Goal: Obtain resource: Download file/media

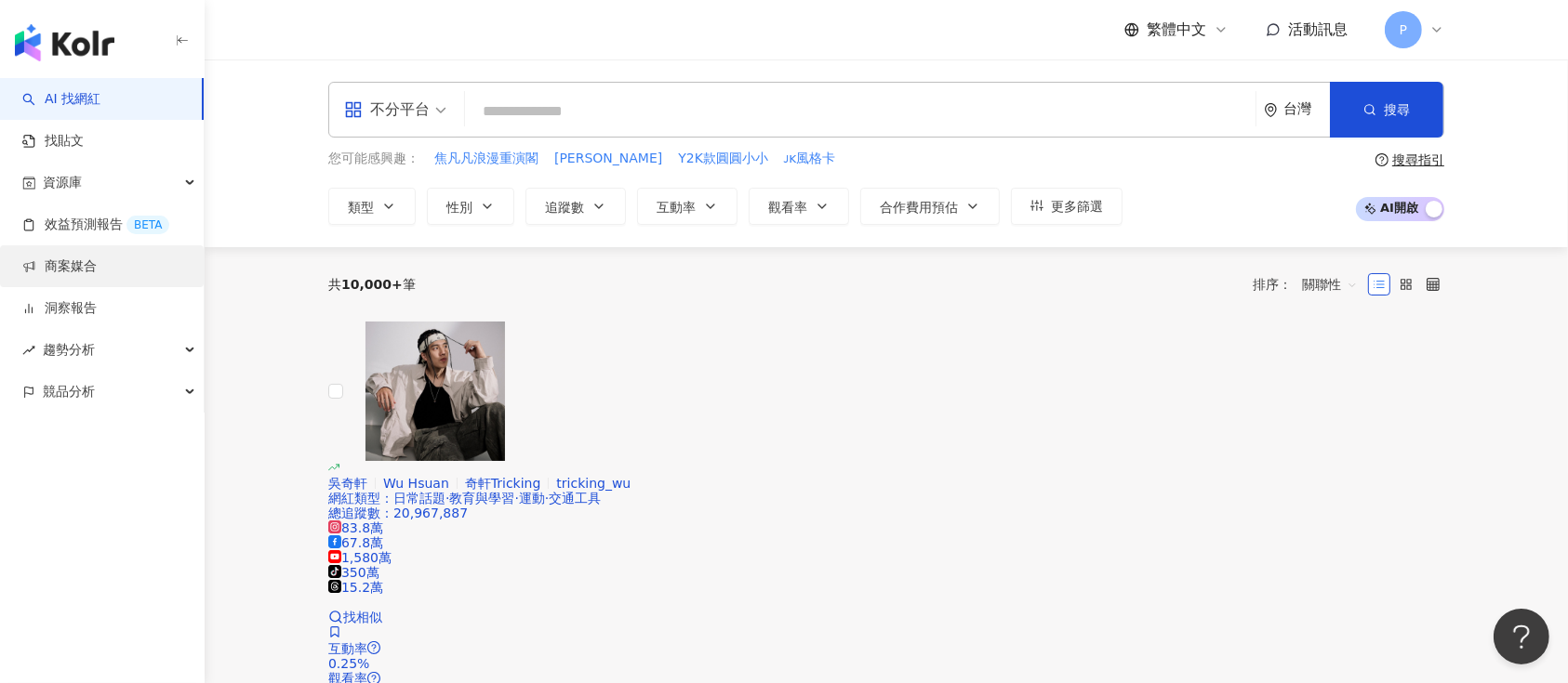
click at [96, 260] on link "商案媒合" at bounding box center [59, 267] width 74 height 19
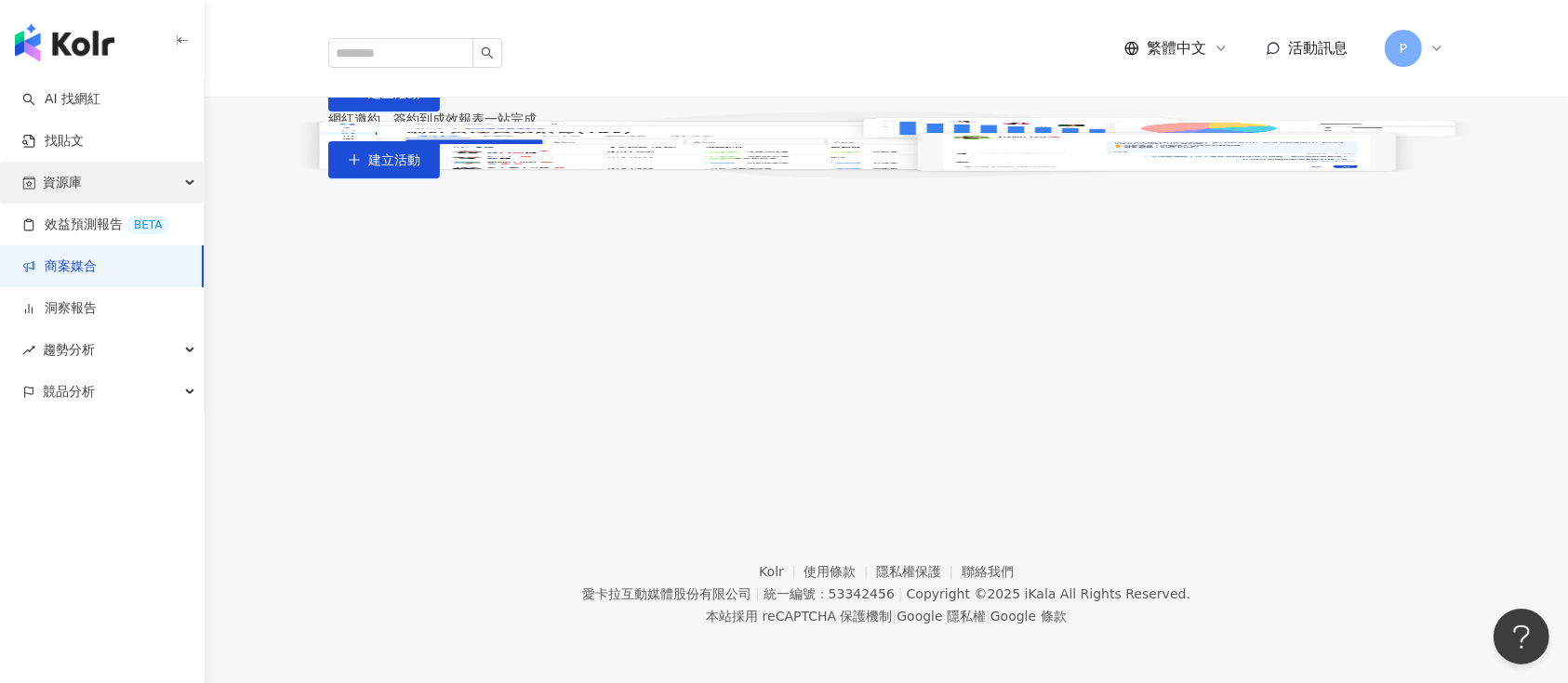
click at [125, 174] on div "資源庫" at bounding box center [102, 183] width 204 height 42
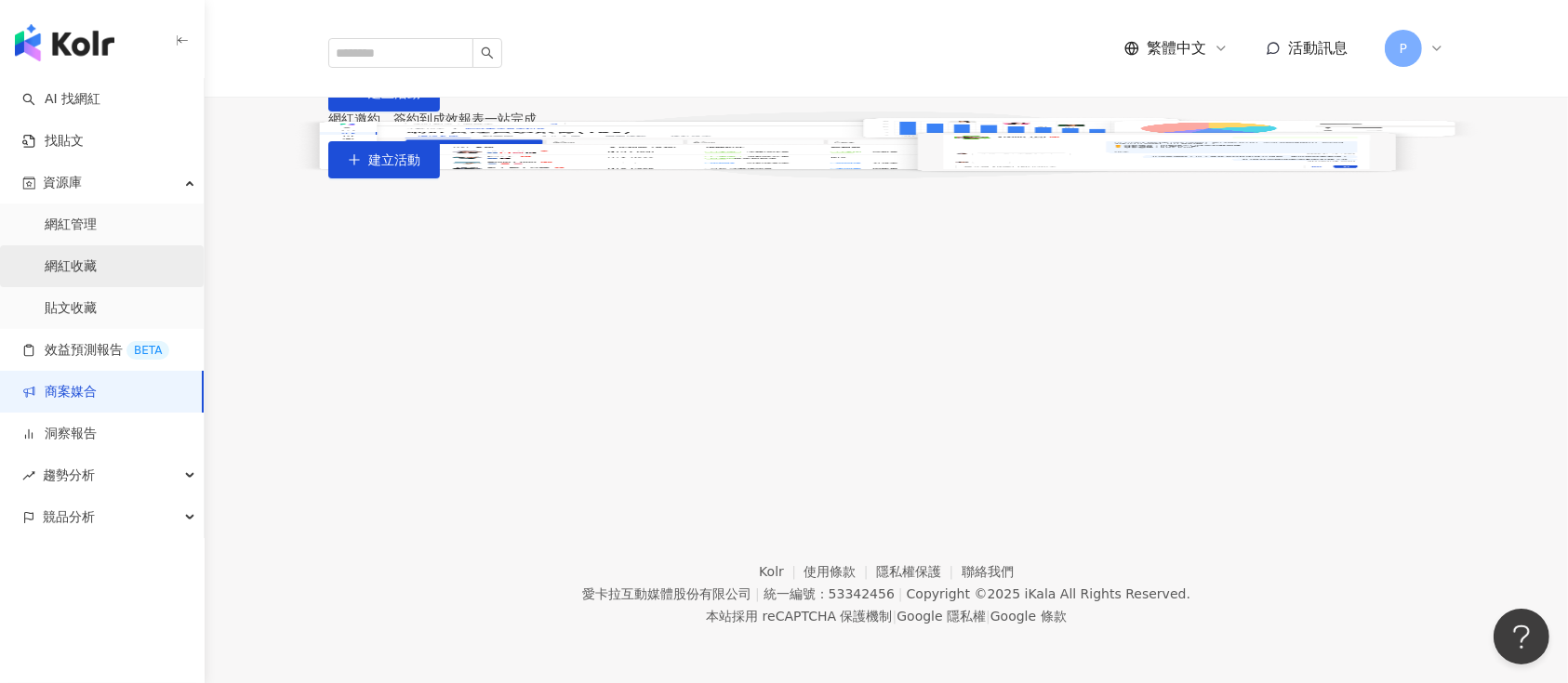
click at [96, 271] on link "網紅收藏" at bounding box center [71, 267] width 52 height 19
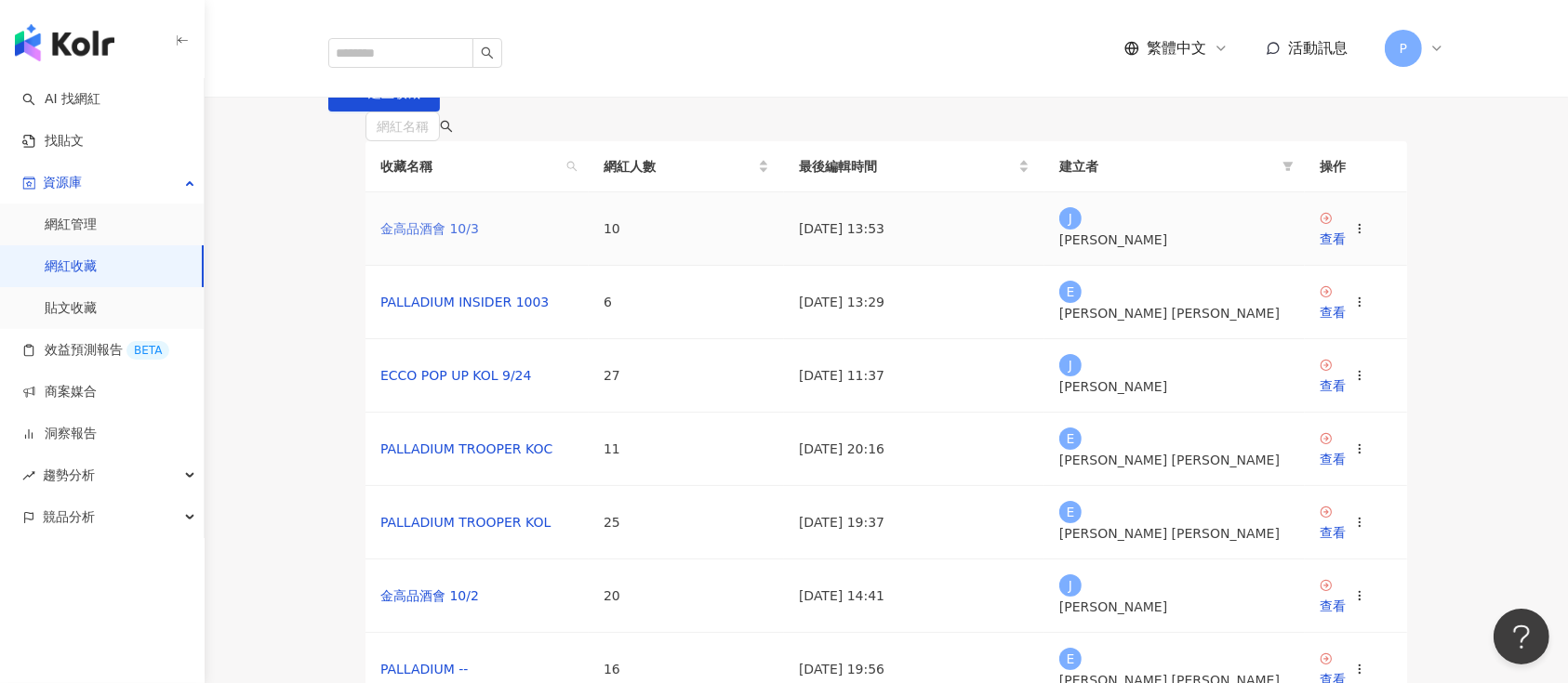
click at [460, 236] on link "金高品酒會 10/3" at bounding box center [429, 229] width 98 height 15
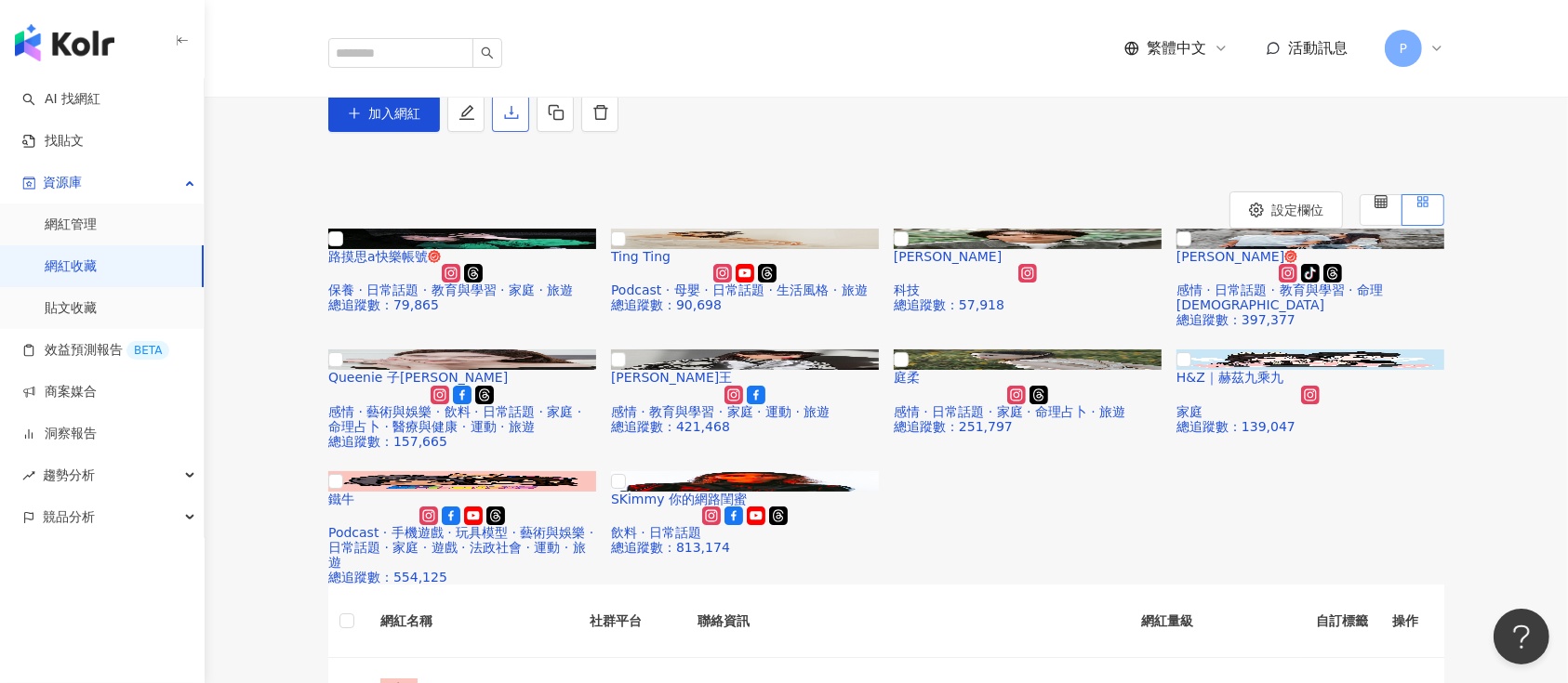
click at [519, 121] on icon "download" at bounding box center [512, 112] width 17 height 17
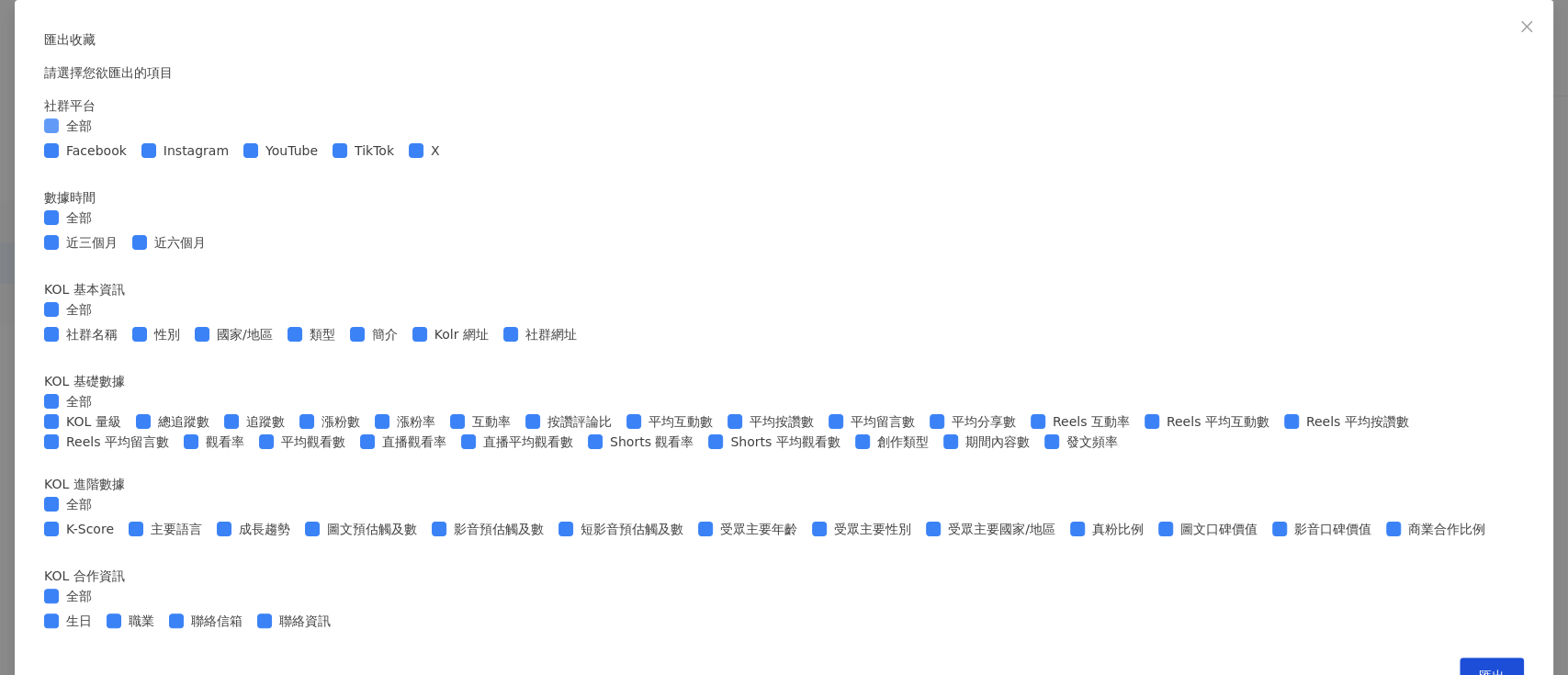
click at [99, 136] on span "全部" at bounding box center [78, 125] width 40 height 20
click at [236, 161] on span "Instagram" at bounding box center [196, 150] width 80 height 20
click at [99, 228] on span "全部" at bounding box center [78, 217] width 40 height 20
click at [125, 252] on span "近三個月" at bounding box center [91, 242] width 66 height 20
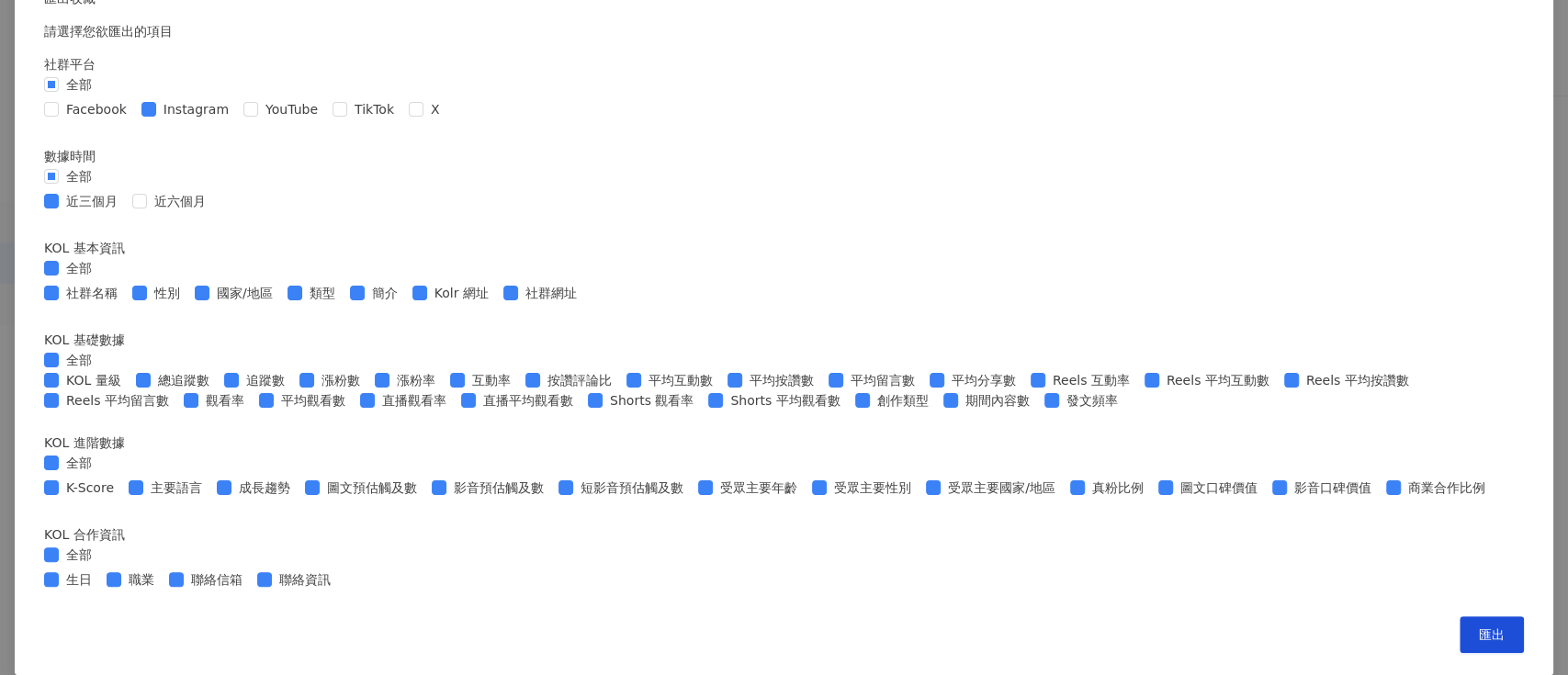
scroll to position [122, 0]
click at [99, 279] on span "全部" at bounding box center [78, 267] width 40 height 20
drag, startPoint x: 928, startPoint y: 517, endPoint x: 879, endPoint y: 472, distance: 66.5
click at [518, 300] on span at bounding box center [511, 293] width 15 height 15
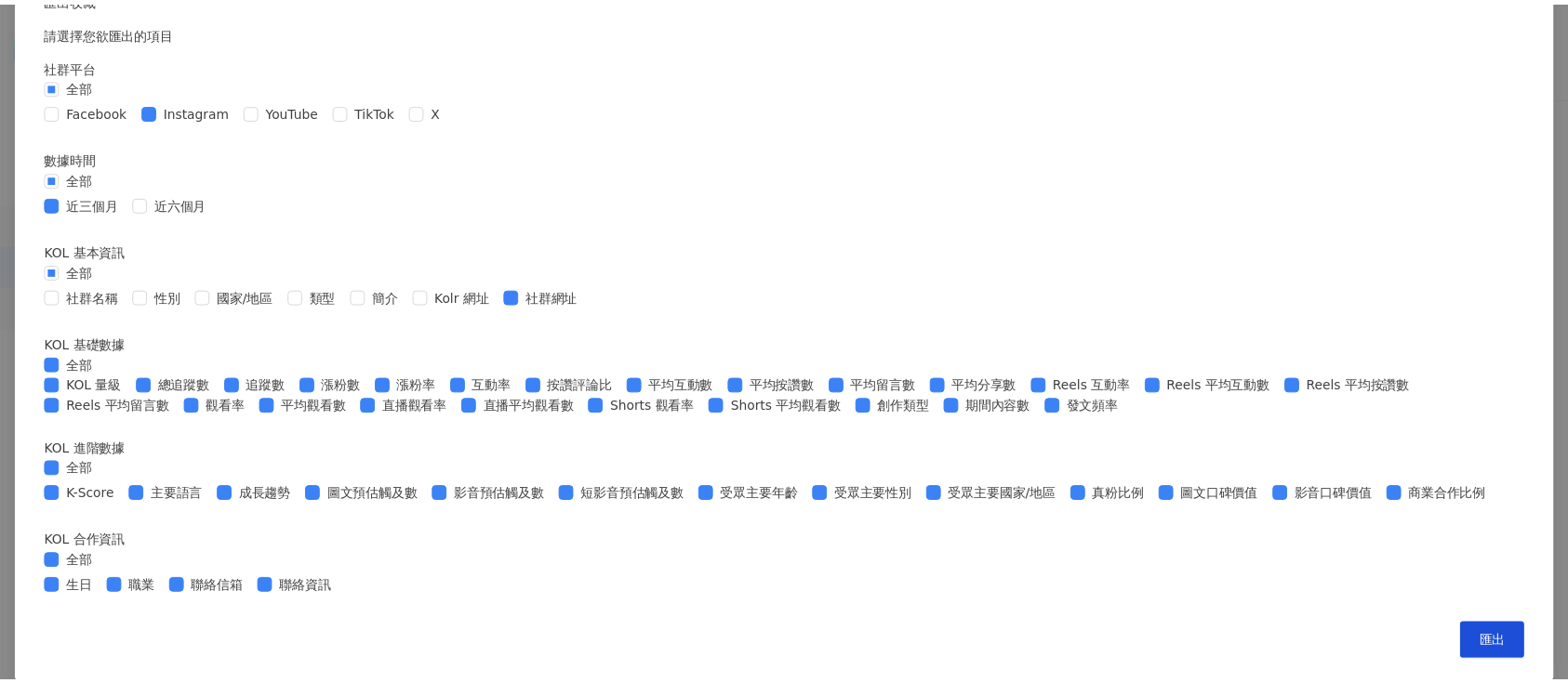
scroll to position [372, 0]
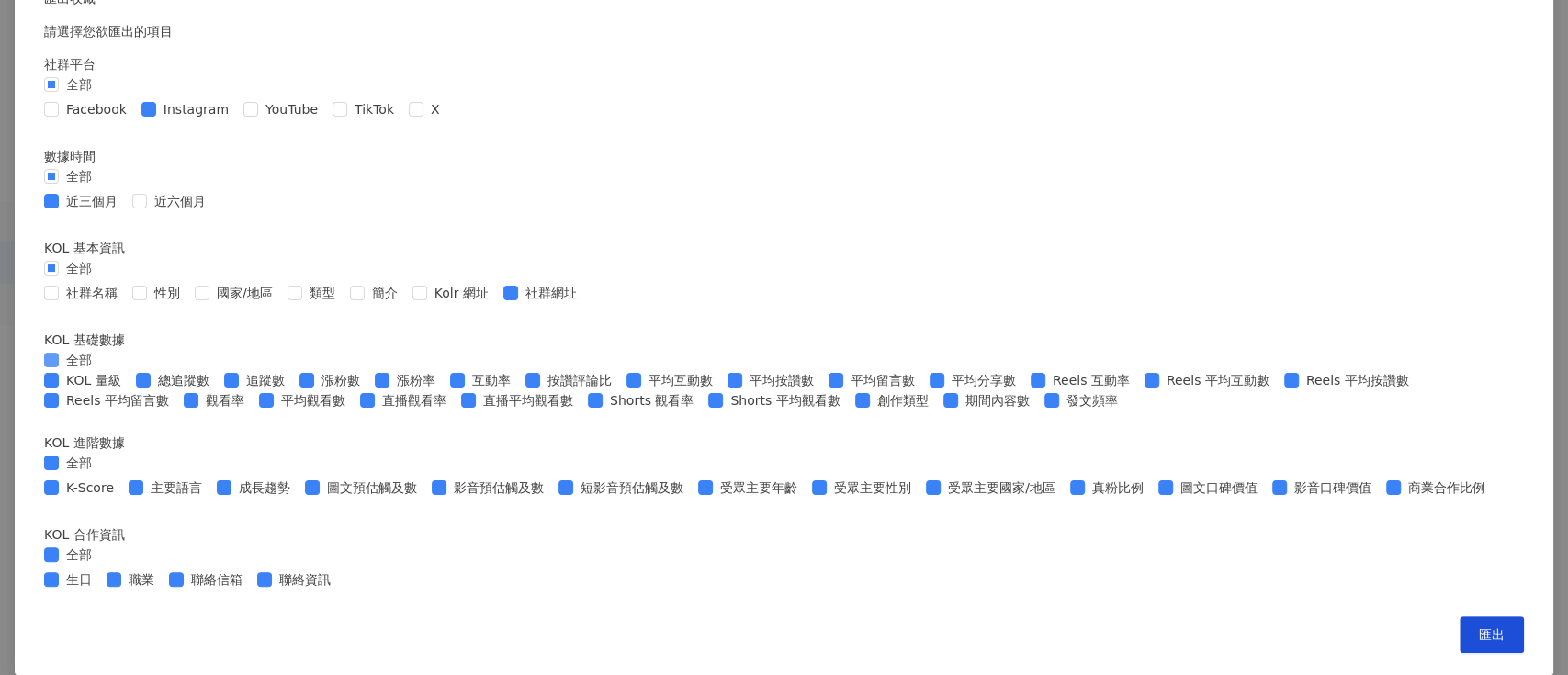
click at [99, 370] on span "全部" at bounding box center [78, 360] width 40 height 20
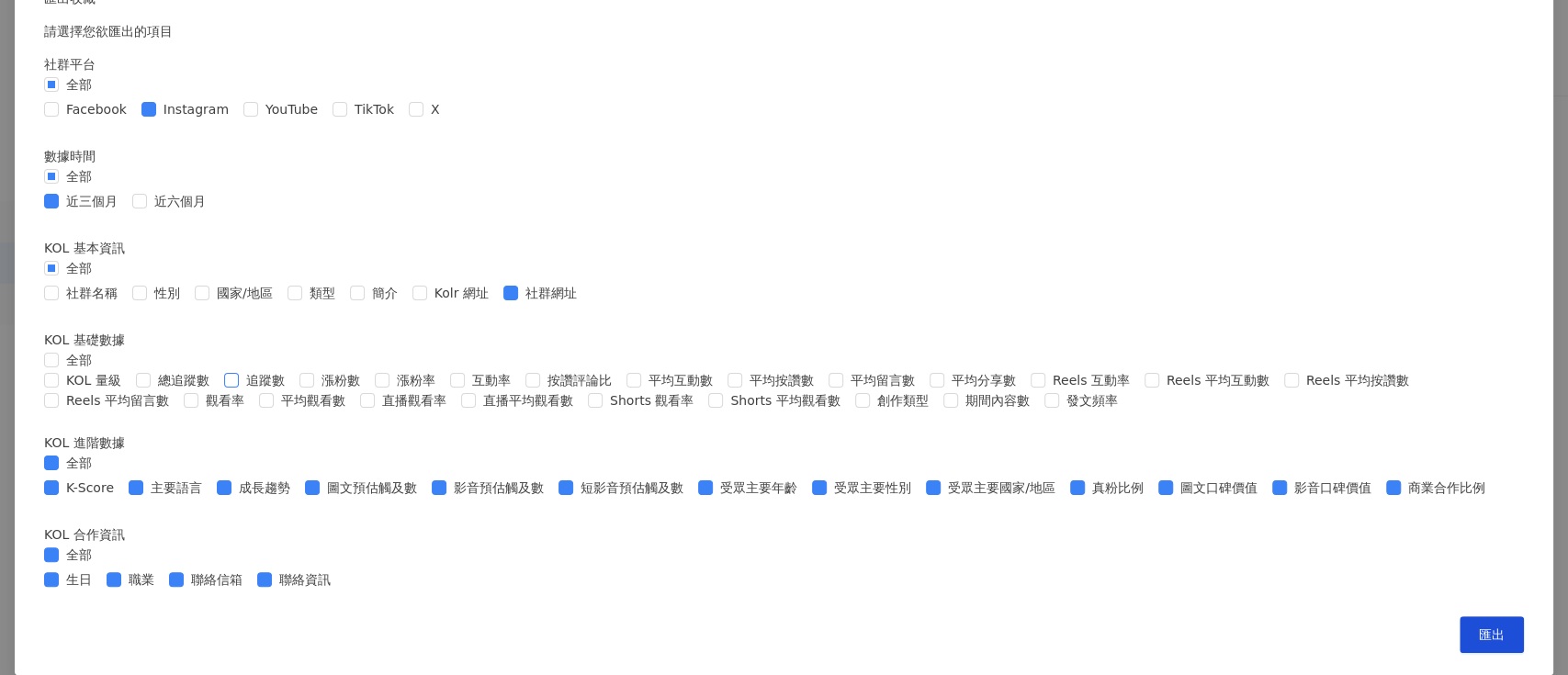
click at [292, 391] on span "追蹤數" at bounding box center [266, 379] width 54 height 20
click at [518, 391] on span "互動率" at bounding box center [492, 379] width 54 height 20
click at [641, 391] on span "平均互動數" at bounding box center [681, 379] width 79 height 20
click at [742, 391] on span "平均按讚數" at bounding box center [782, 379] width 79 height 20
click at [313, 343] on div "匯出收藏 請選擇您欲匯出的項目 社群平台 全部 Facebook Instagram YouTube TikTok X 數據時間 全部 近三個月 近六個月 K…" at bounding box center [784, 337] width 1568 height 675
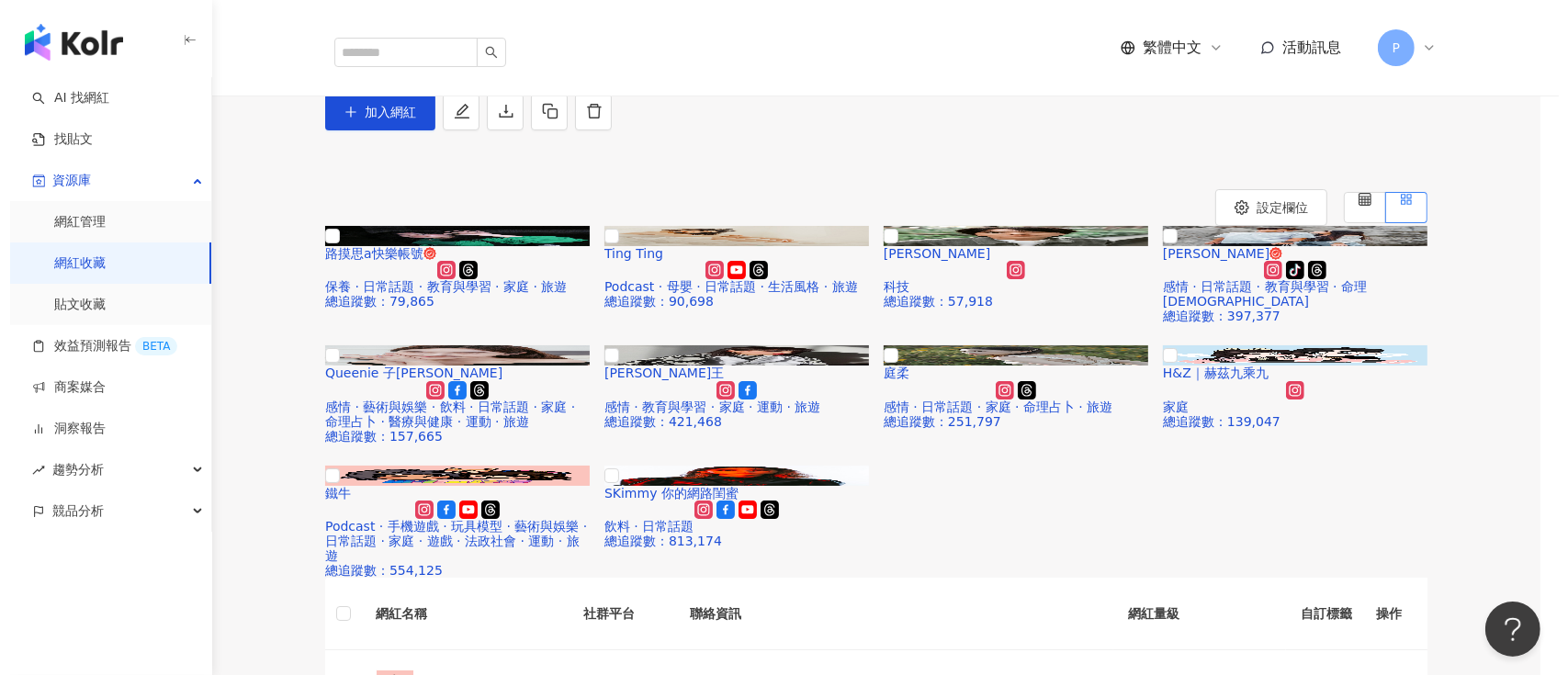
scroll to position [0, 0]
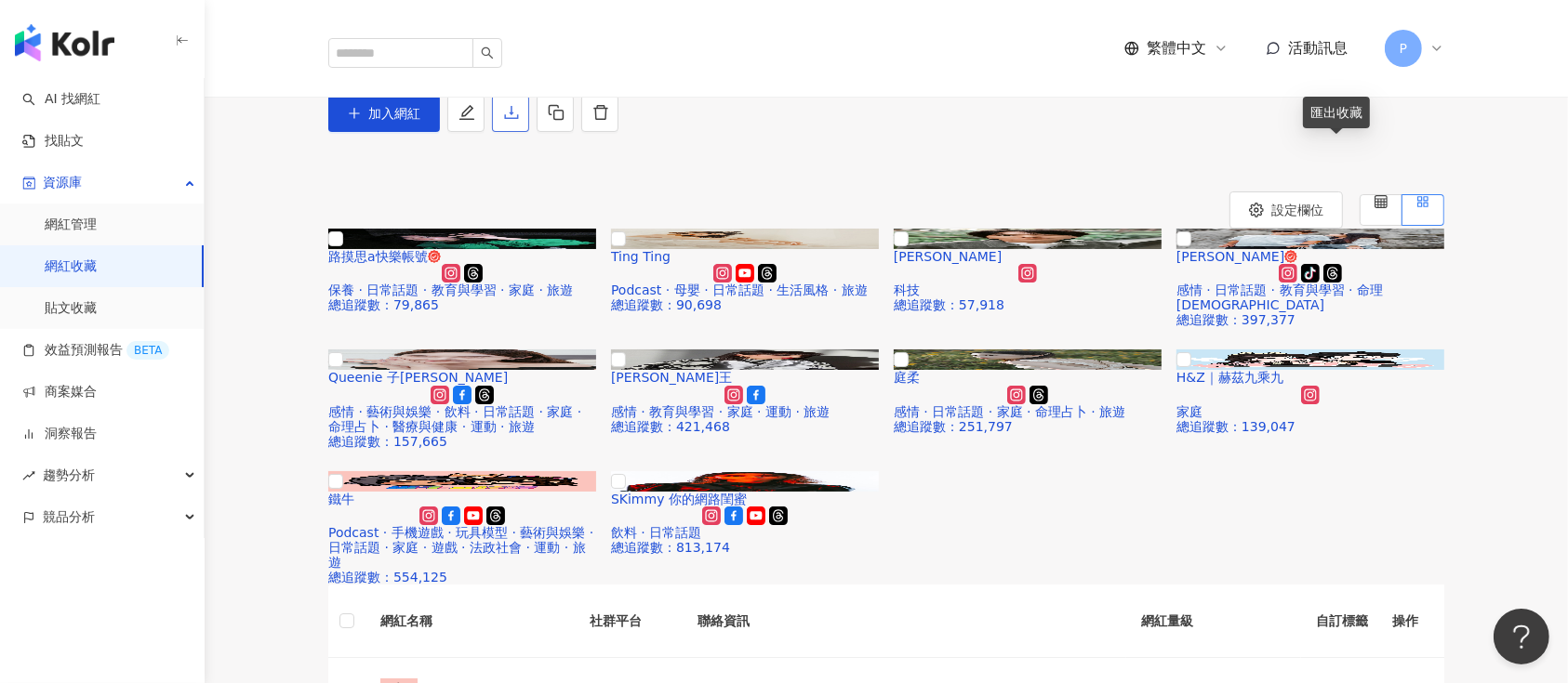
click at [519, 121] on icon "download" at bounding box center [512, 112] width 17 height 17
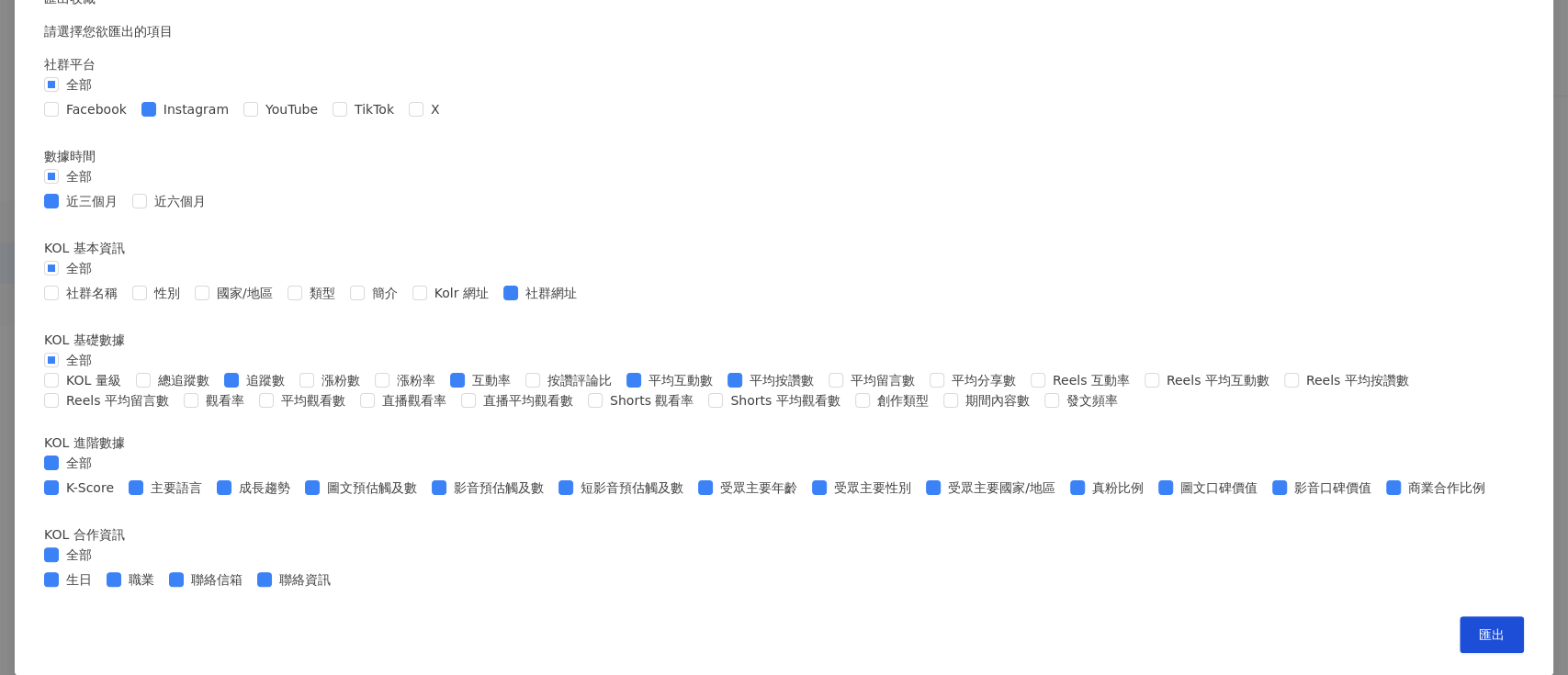
scroll to position [749, 0]
click at [99, 453] on span "全部" at bounding box center [78, 462] width 40 height 20
click at [99, 545] on span "全部" at bounding box center [78, 554] width 40 height 20
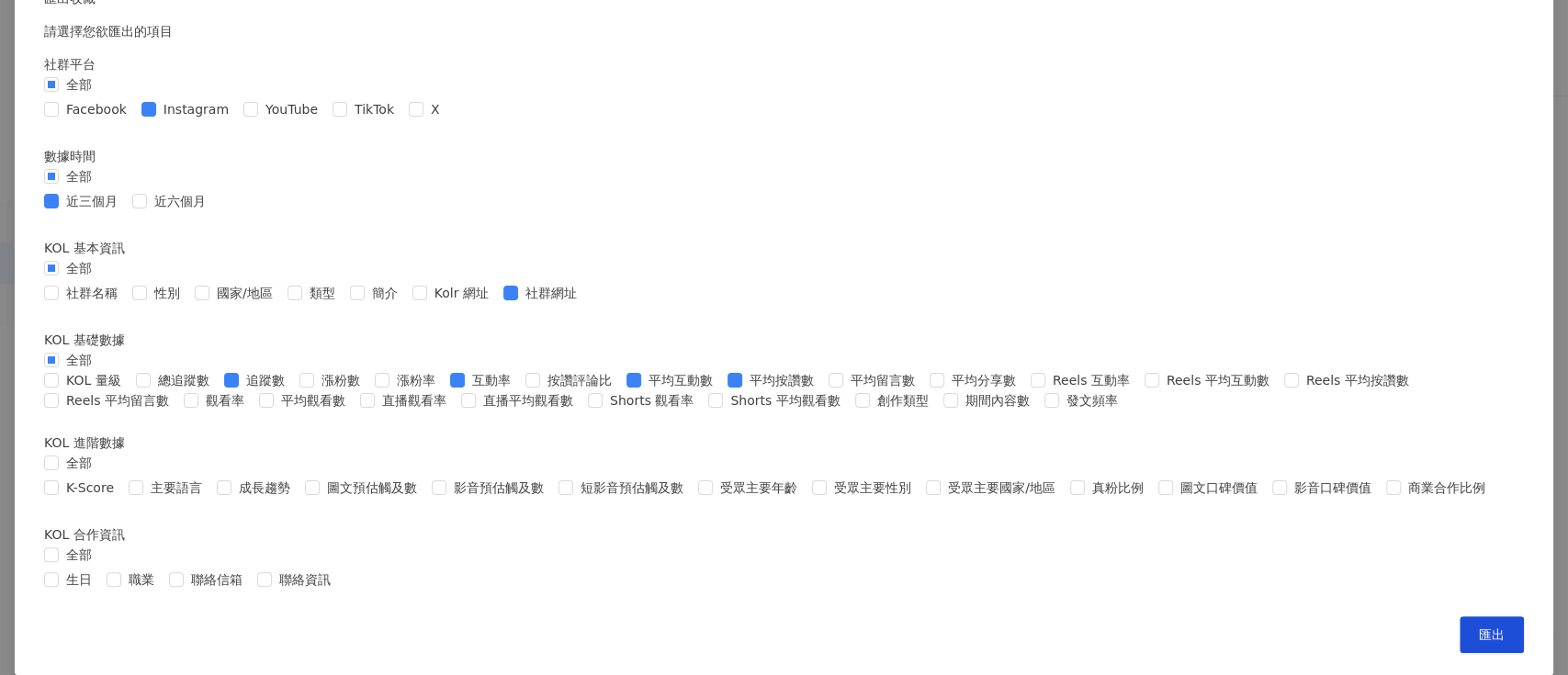
scroll to position [259, 0]
click at [302, 300] on span at bounding box center [295, 293] width 15 height 15
click at [1479, 629] on span "匯出" at bounding box center [1492, 635] width 25 height 15
